Goal: Task Accomplishment & Management: Use online tool/utility

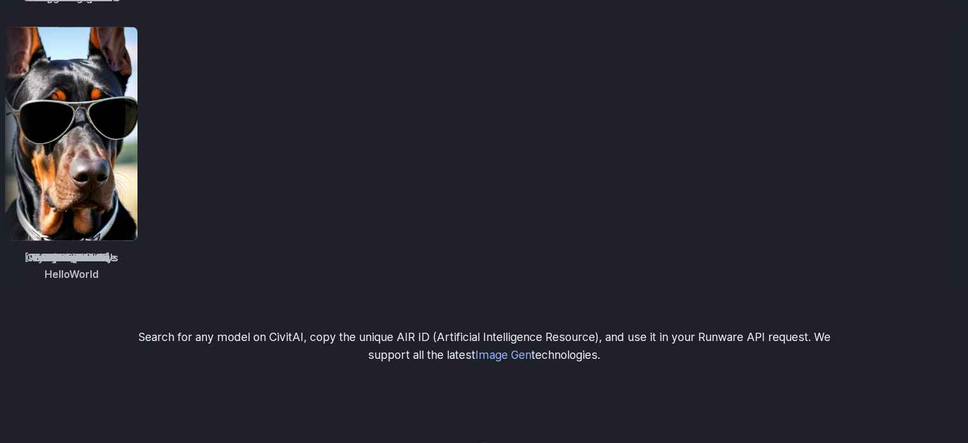
scroll to position [1951, 0]
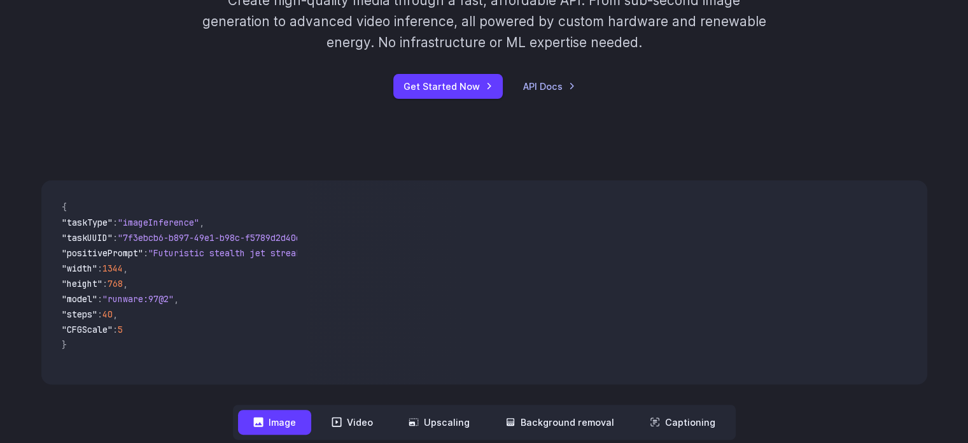
scroll to position [318, 0]
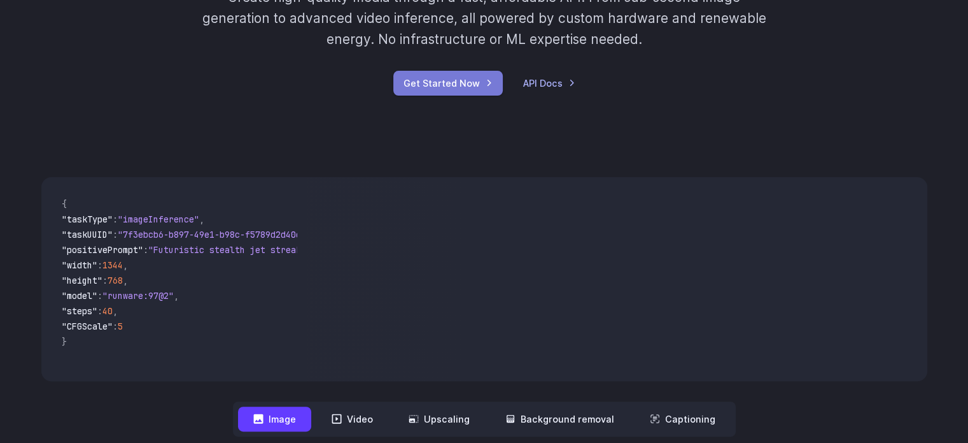
click at [436, 81] on link "Get Started Now" at bounding box center [448, 83] width 110 height 25
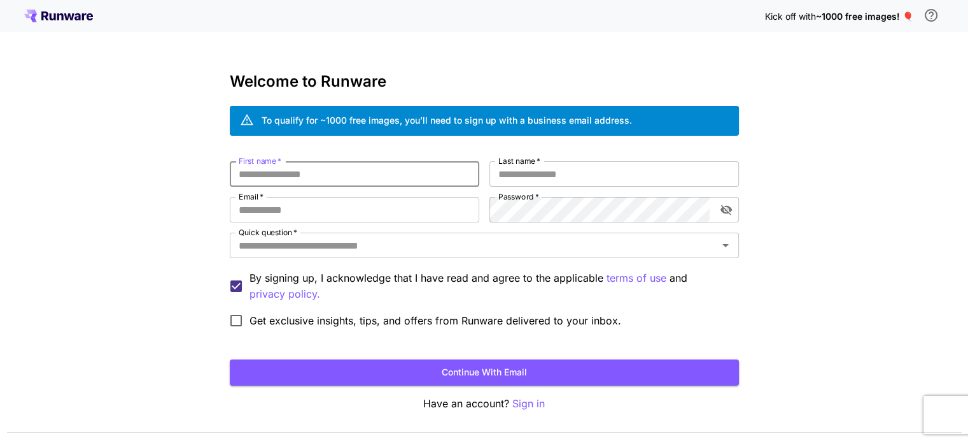
click at [422, 162] on input "First name   *" at bounding box center [355, 173] width 250 height 25
type input "*"
type input "*******"
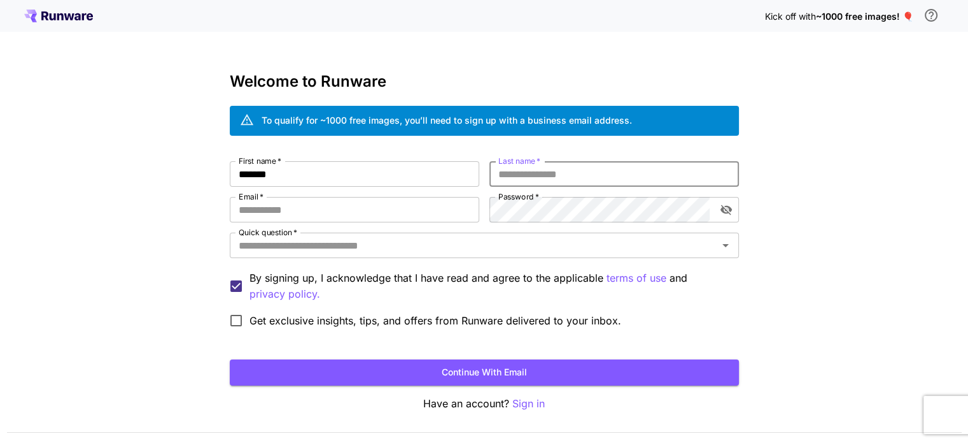
click at [528, 167] on input "Last name   *" at bounding box center [615, 173] width 250 height 25
type input "**********"
click at [422, 199] on input "Email   *" at bounding box center [355, 209] width 250 height 25
type input "**********"
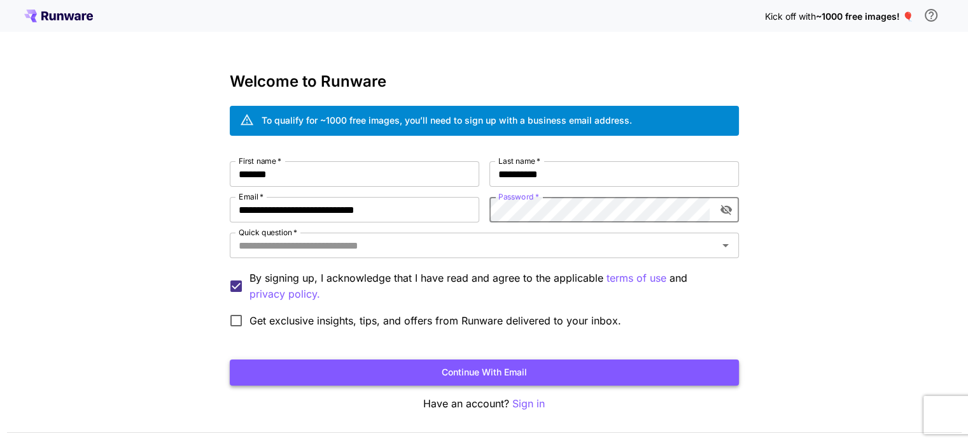
click at [483, 369] on button "Continue with email" at bounding box center [484, 372] width 509 height 26
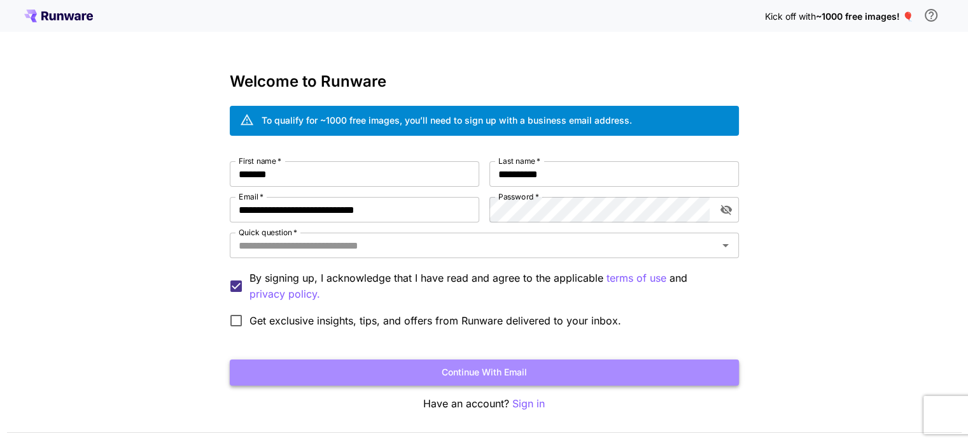
click at [620, 363] on button "Continue with email" at bounding box center [484, 372] width 509 height 26
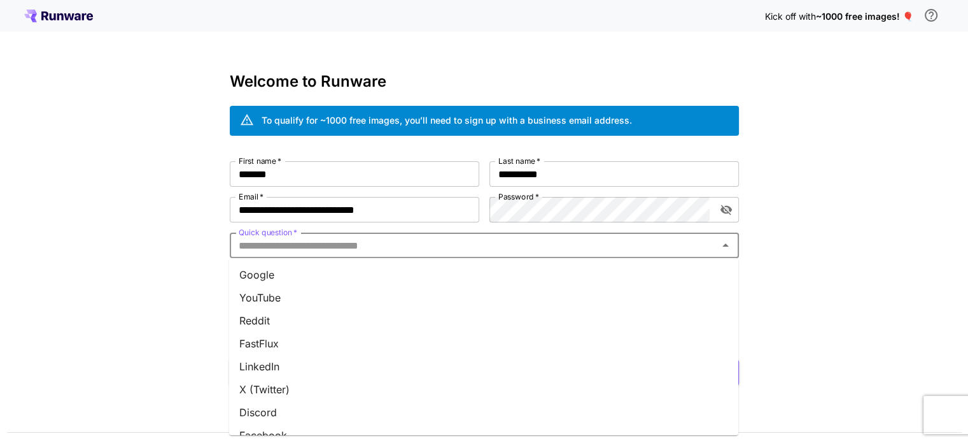
click at [507, 238] on input "Quick question   *" at bounding box center [474, 245] width 481 height 18
click at [323, 297] on li "YouTube" at bounding box center [483, 297] width 509 height 23
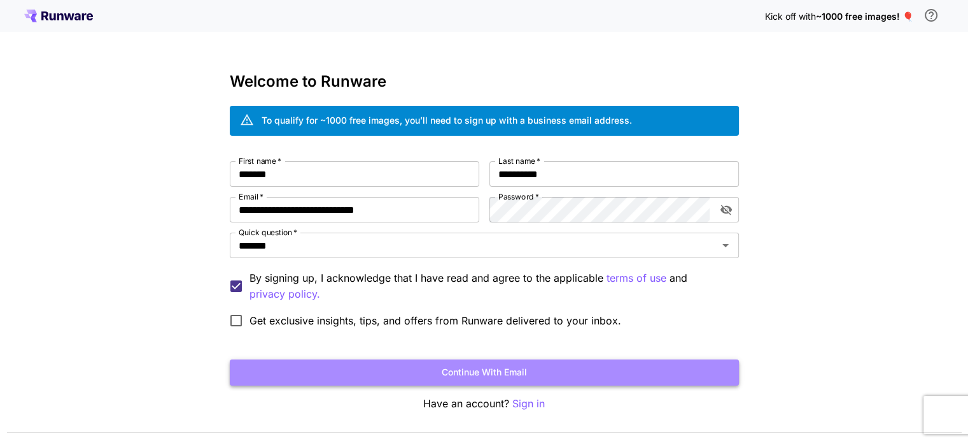
click at [399, 366] on button "Continue with email" at bounding box center [484, 372] width 509 height 26
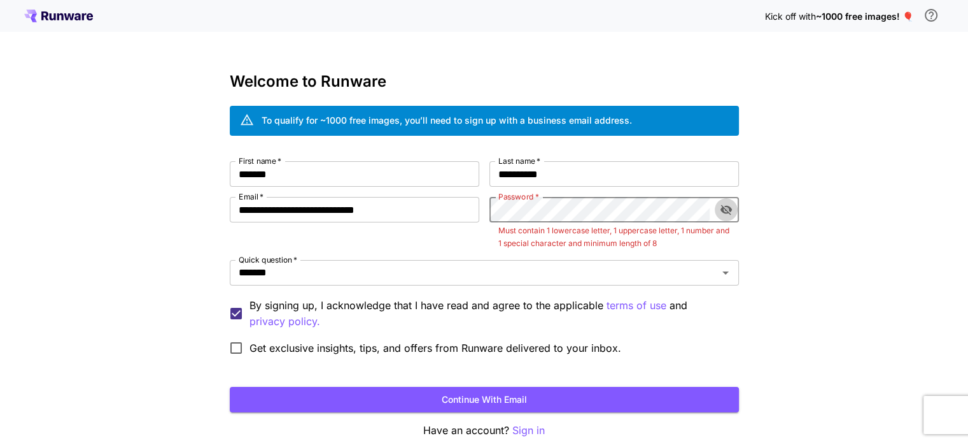
click at [726, 206] on icon "toggle password visibility" at bounding box center [725, 210] width 11 height 10
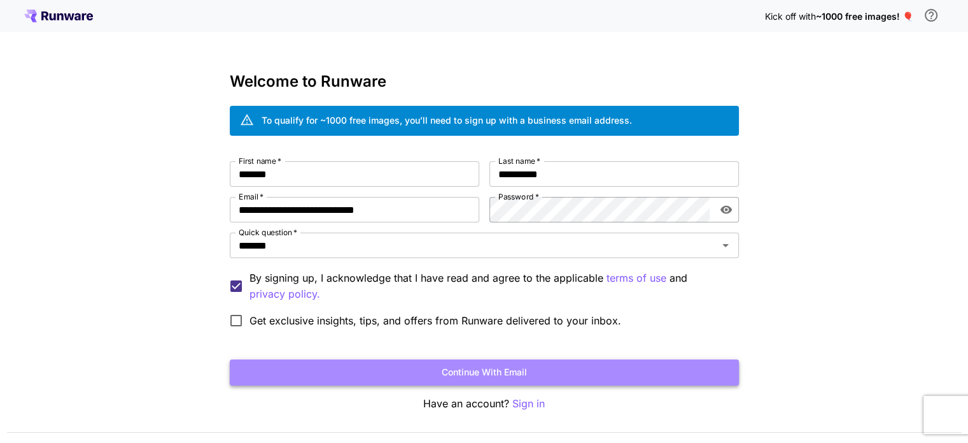
click at [518, 369] on button "Continue with email" at bounding box center [484, 372] width 509 height 26
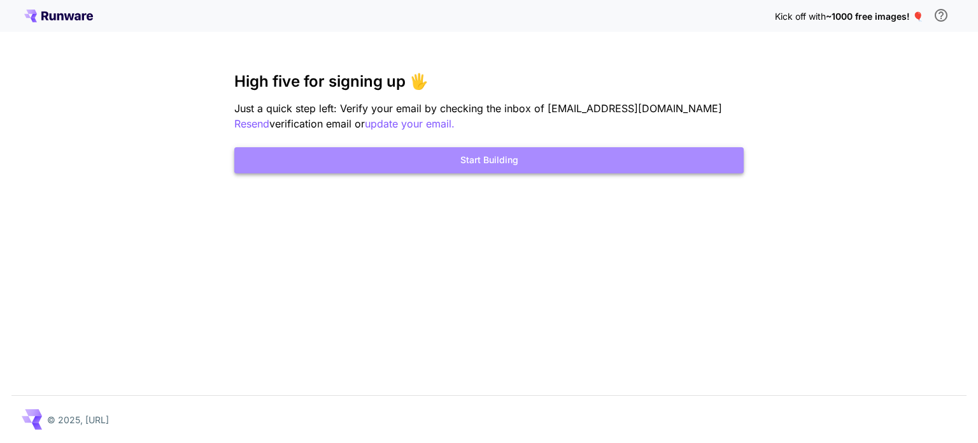
click at [644, 167] on button "Start Building" at bounding box center [488, 160] width 509 height 26
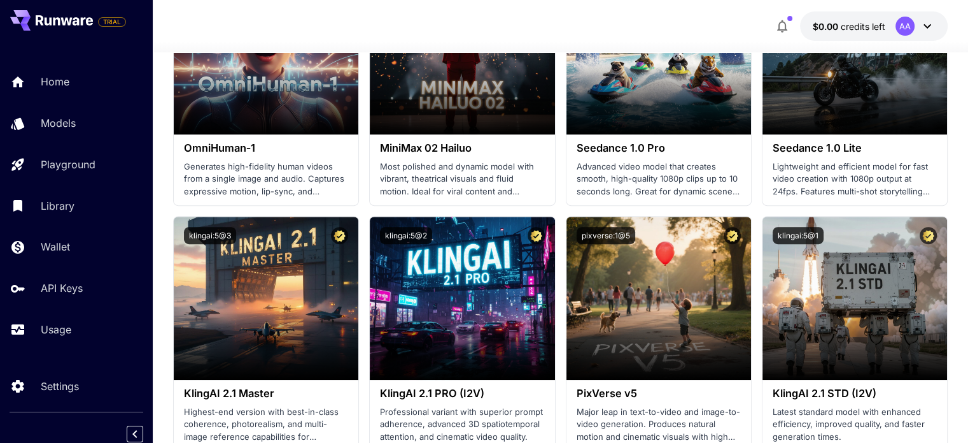
scroll to position [523, 0]
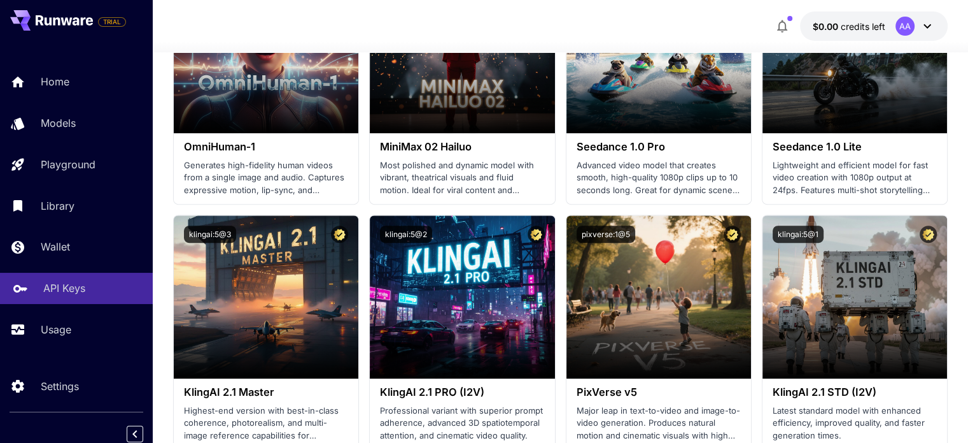
click at [79, 300] on link "API Keys" at bounding box center [76, 288] width 153 height 31
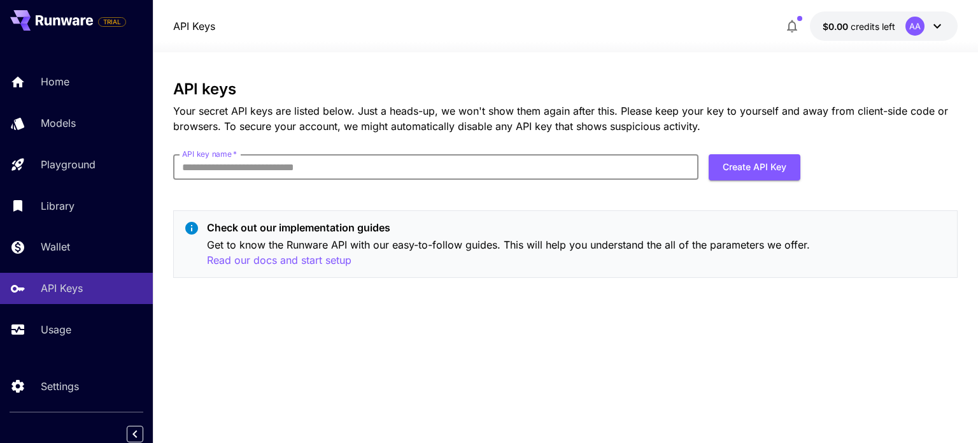
click at [344, 162] on input "API key name   *" at bounding box center [435, 166] width 525 height 25
type input "**********"
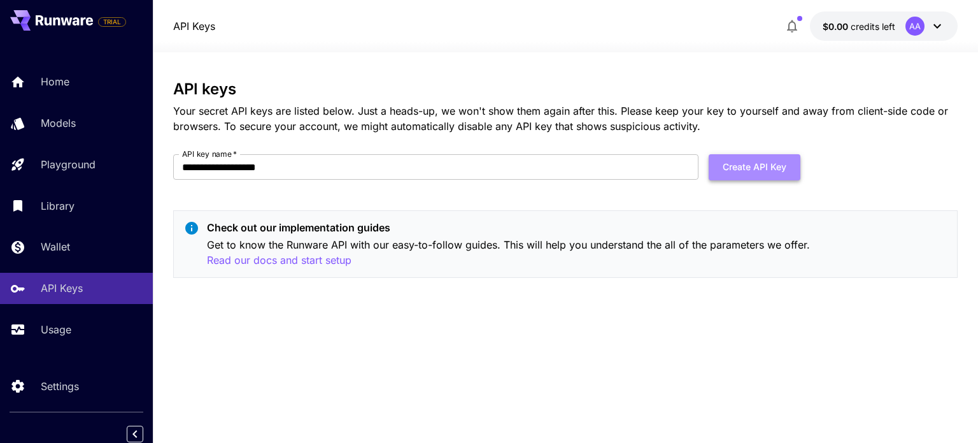
click at [734, 166] on button "Create API Key" at bounding box center [755, 167] width 92 height 26
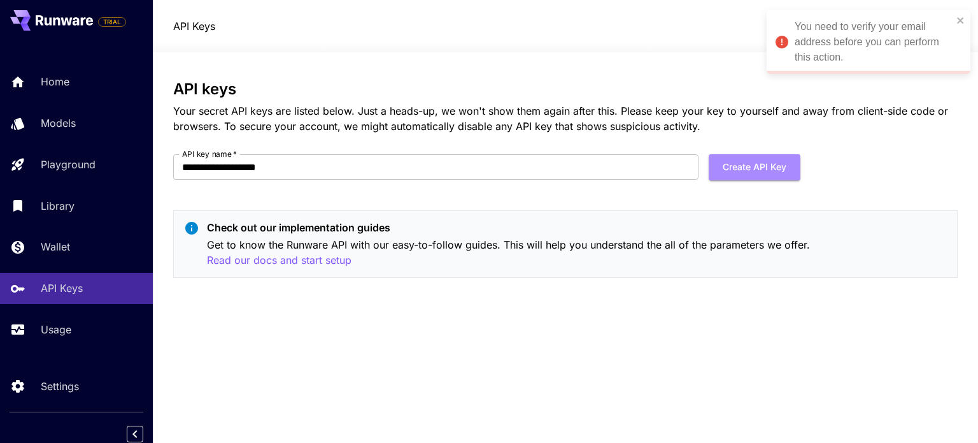
click at [734, 166] on button "Create API Key" at bounding box center [755, 167] width 92 height 26
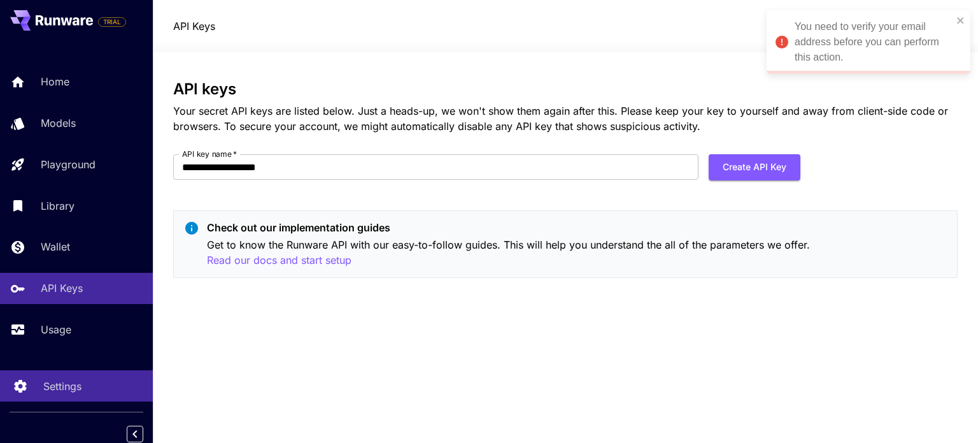
scroll to position [5, 0]
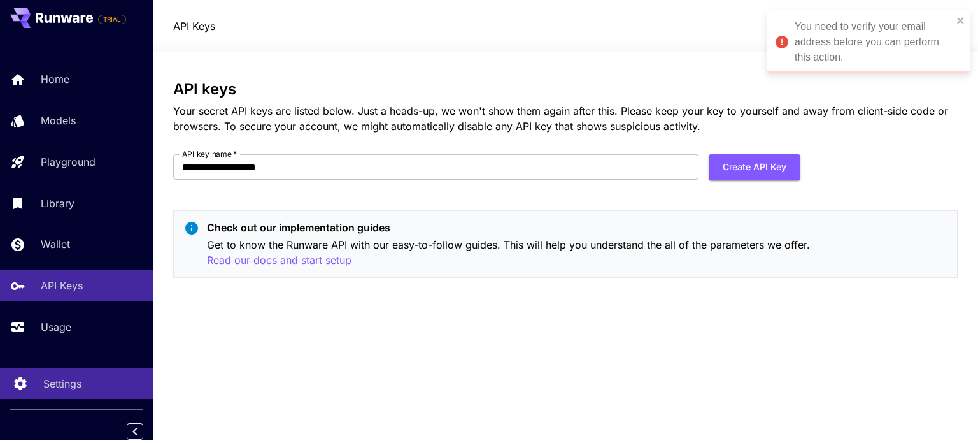
click at [86, 391] on div "Settings" at bounding box center [92, 383] width 99 height 15
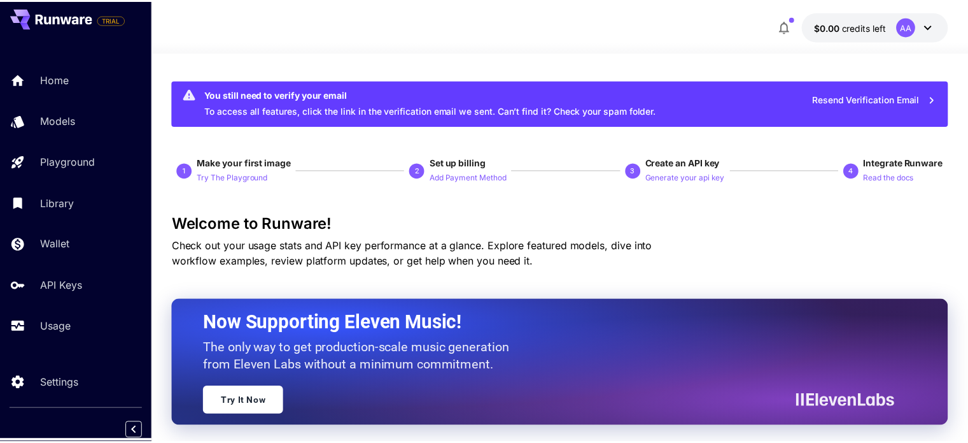
scroll to position [523, 0]
